Goal: Transaction & Acquisition: Purchase product/service

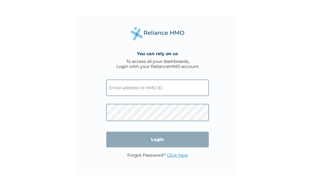
click at [175, 86] on input "text" at bounding box center [157, 88] width 102 height 16
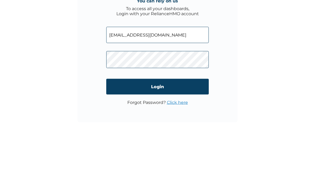
type input "adebayomodupe445@gmail.com"
click at [57, 54] on div "You can rely on us To access all your dashboards, Login with your RelianceHMO a…" at bounding box center [157, 95] width 315 height 190
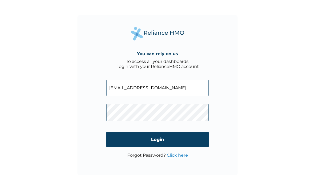
click at [129, 139] on input "Login" at bounding box center [157, 140] width 102 height 16
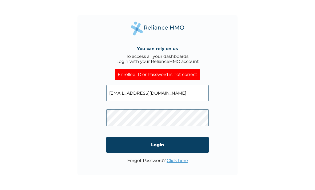
click at [149, 130] on form "adebayomodupe445@gmail.com Login" at bounding box center [157, 119] width 102 height 78
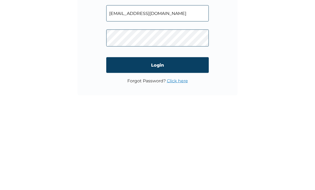
click at [120, 137] on input "Login" at bounding box center [157, 145] width 102 height 16
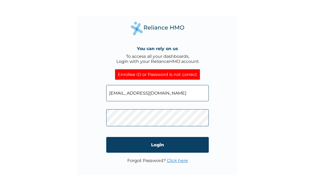
click at [173, 163] on link "Click here" at bounding box center [177, 160] width 21 height 5
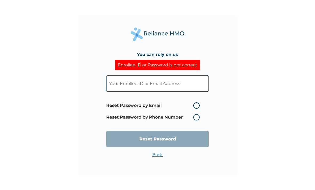
click at [130, 119] on label "Reset Password by Phone Number" at bounding box center [154, 117] width 96 height 6
click at [195, 122] on span "Reset Password by Email Reset Password by Phone Number" at bounding box center [154, 111] width 96 height 23
click at [196, 118] on label "Reset Password by Phone Number" at bounding box center [154, 117] width 96 height 6
click at [118, 83] on input "text" at bounding box center [157, 83] width 102 height 16
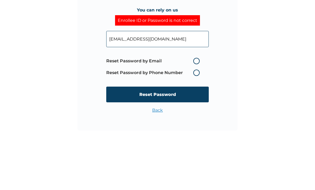
type input "Adebayomodupe445@gmail.com"
click at [197, 114] on label "Reset Password by Phone Number" at bounding box center [154, 117] width 96 height 6
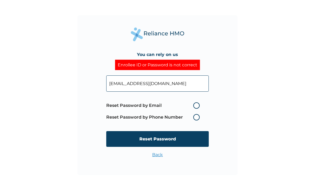
click at [196, 103] on label "Reset Password by Email" at bounding box center [154, 105] width 96 height 6
click at [194, 103] on input "Reset Password by Email" at bounding box center [190, 105] width 9 height 9
radio input "true"
click at [189, 142] on input "Reset Password" at bounding box center [157, 139] width 102 height 16
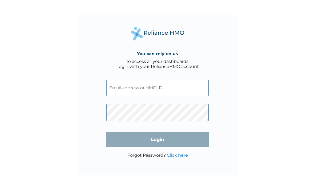
click at [166, 93] on input "text" at bounding box center [157, 88] width 102 height 16
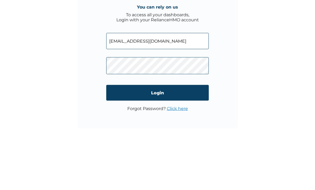
type input "[EMAIL_ADDRESS][DOMAIN_NAME]"
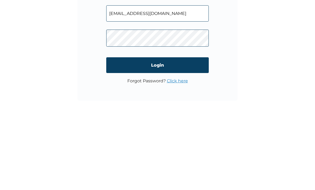
click at [117, 132] on input "Login" at bounding box center [157, 140] width 102 height 16
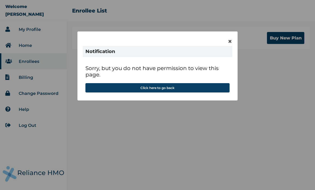
click at [228, 39] on span "×" at bounding box center [230, 41] width 5 height 9
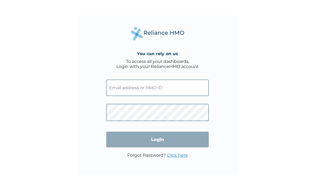
click at [184, 91] on input "text" at bounding box center [157, 88] width 102 height 16
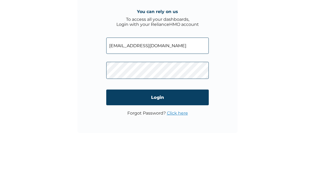
type input "[EMAIL_ADDRESS][DOMAIN_NAME]"
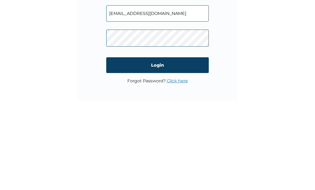
click at [119, 132] on input "Login" at bounding box center [157, 140] width 102 height 16
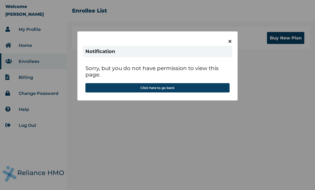
click at [30, 30] on div "× Notification Sorry, but you do not have permission to view this page. Click h…" at bounding box center [157, 95] width 315 height 190
click at [26, 27] on div "× Notification Sorry, but you do not have permission to view this page. Click h…" at bounding box center [157, 95] width 315 height 190
click at [21, 26] on div "× Notification Sorry, but you do not have permission to view this page. Click h…" at bounding box center [157, 95] width 315 height 190
click at [230, 42] on span "×" at bounding box center [230, 41] width 5 height 9
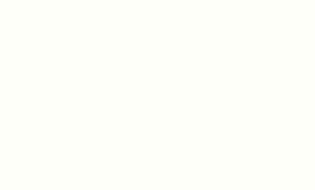
click at [4, 22] on div at bounding box center [157, 95] width 315 height 190
click at [297, 2] on div at bounding box center [157, 95] width 315 height 190
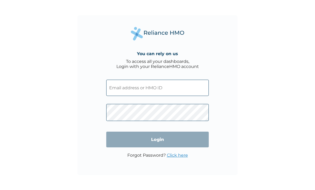
click at [195, 90] on input "text" at bounding box center [157, 88] width 102 height 16
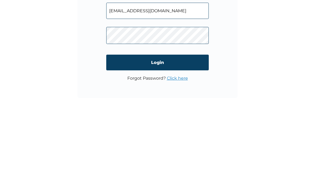
type input "[EMAIL_ADDRESS][DOMAIN_NAME]"
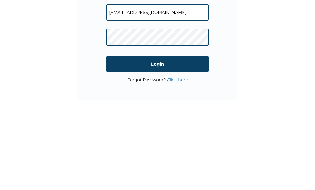
click at [180, 132] on input "Login" at bounding box center [157, 140] width 102 height 16
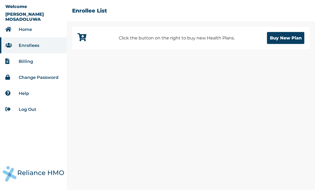
click at [31, 31] on link "Home" at bounding box center [25, 29] width 13 height 5
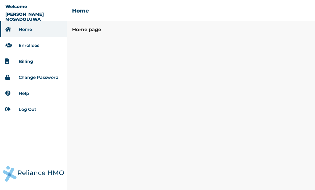
click at [50, 50] on li "Enrollees" at bounding box center [33, 45] width 67 height 16
click at [47, 45] on li "Enrollees" at bounding box center [33, 45] width 67 height 16
click at [37, 48] on link "Enrollees" at bounding box center [29, 45] width 21 height 5
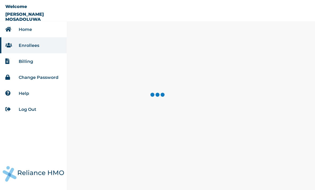
click at [35, 62] on li "Billing" at bounding box center [33, 61] width 67 height 16
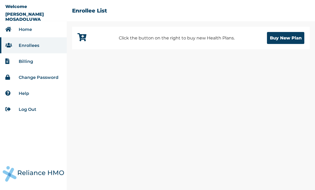
click at [38, 61] on li "Billing" at bounding box center [33, 61] width 67 height 16
click at [26, 62] on link "Billing" at bounding box center [26, 61] width 14 height 5
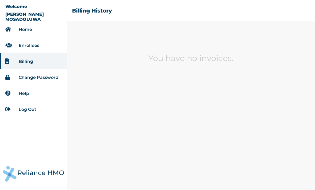
click at [37, 31] on li "Home" at bounding box center [33, 29] width 67 height 16
click at [37, 18] on p "[PERSON_NAME] MOSADOLUWA" at bounding box center [33, 17] width 56 height 10
click at [30, 30] on link "Home" at bounding box center [25, 29] width 13 height 5
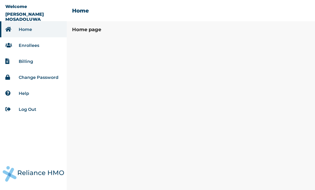
click at [40, 45] on li "Enrollees" at bounding box center [33, 45] width 67 height 16
click at [31, 48] on link "Enrollees" at bounding box center [29, 45] width 21 height 5
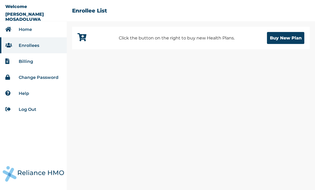
click at [285, 38] on button "Buy New Plan" at bounding box center [285, 38] width 37 height 12
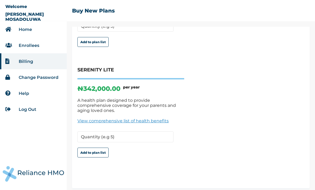
scroll to position [113, 0]
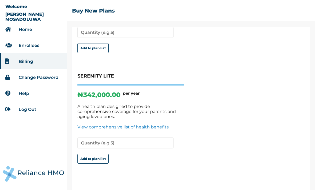
click at [105, 125] on link "View comprehensive list of health benefits" at bounding box center [130, 127] width 107 height 5
